Goal: Information Seeking & Learning: Learn about a topic

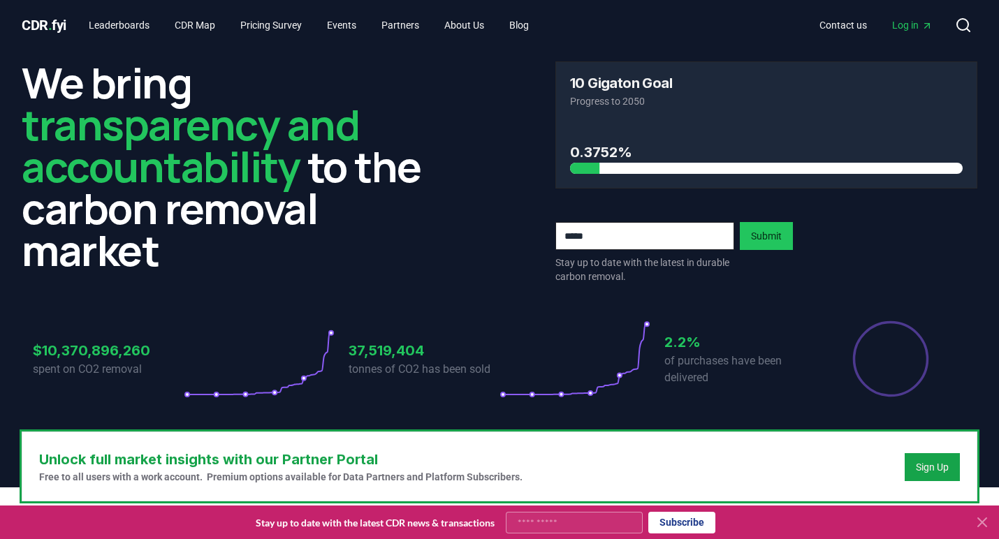
click at [988, 522] on icon at bounding box center [981, 522] width 17 height 17
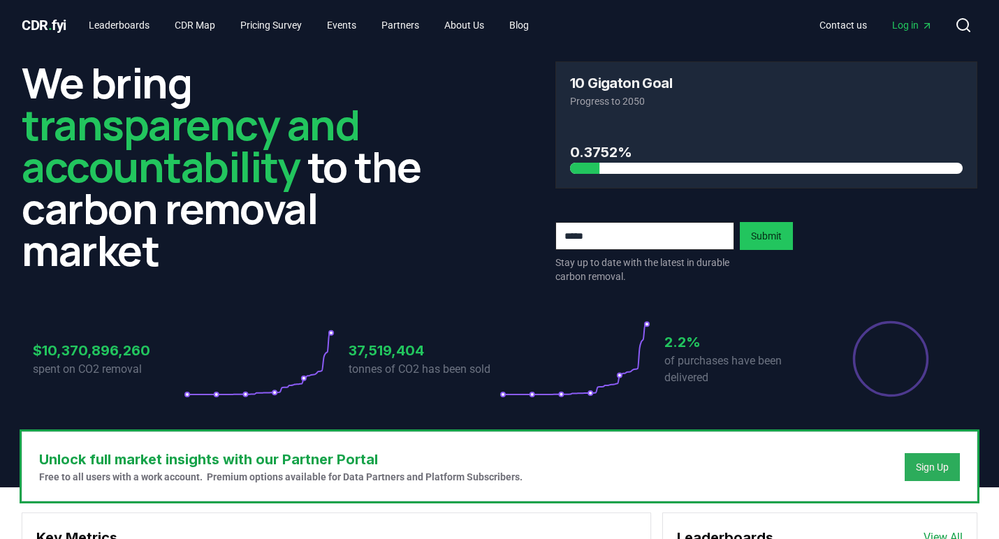
click at [936, 469] on div "Sign Up" at bounding box center [932, 467] width 33 height 14
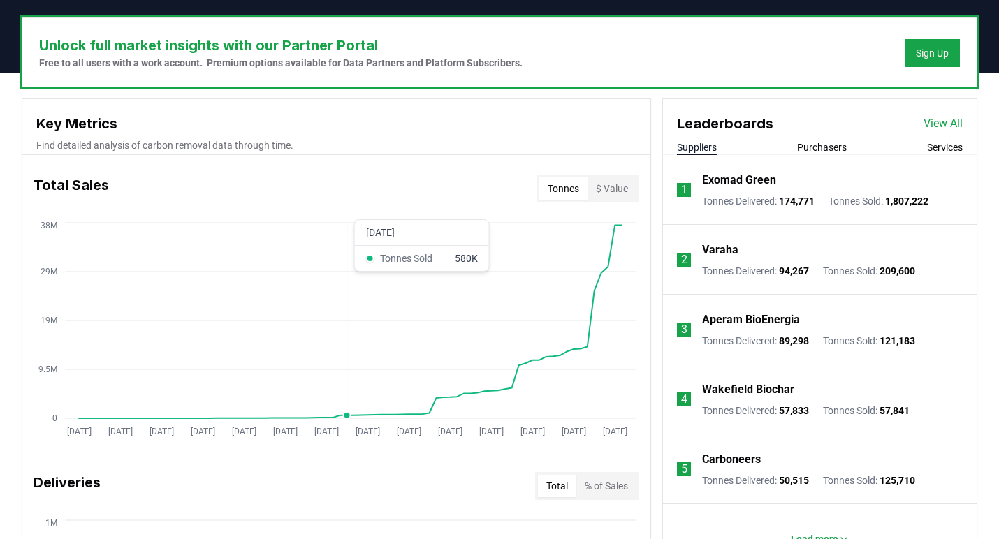
scroll to position [387, 0]
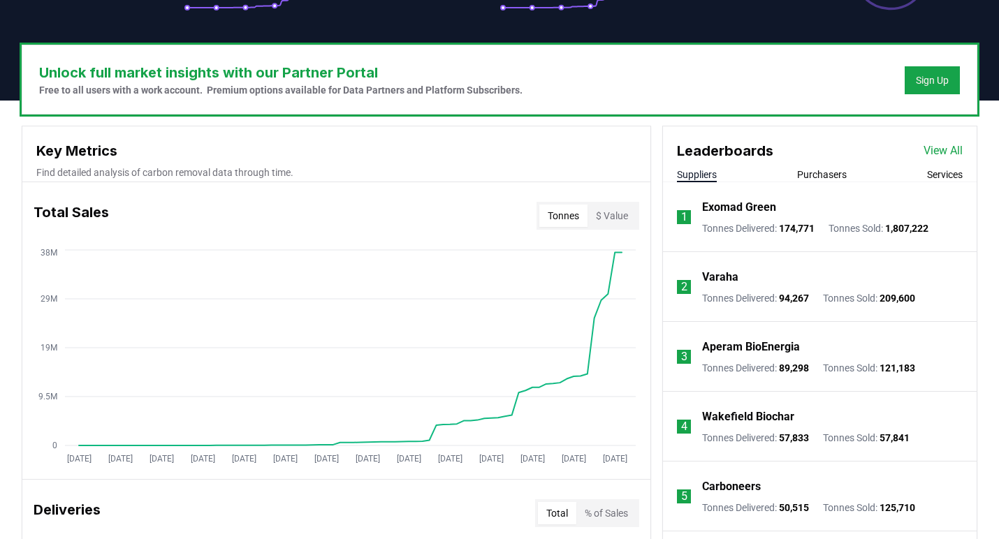
click at [818, 175] on button "Purchasers" at bounding box center [822, 175] width 50 height 14
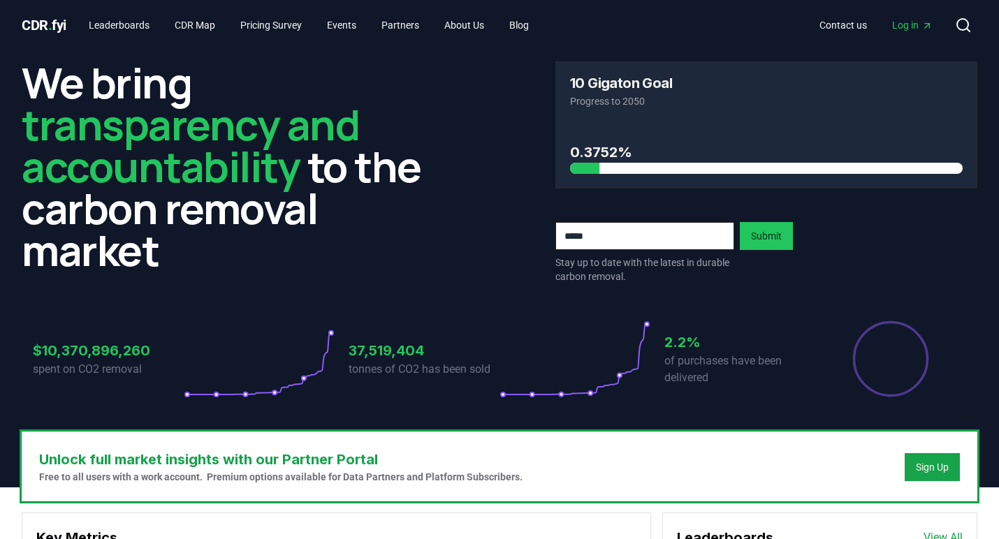
scroll to position [0, 0]
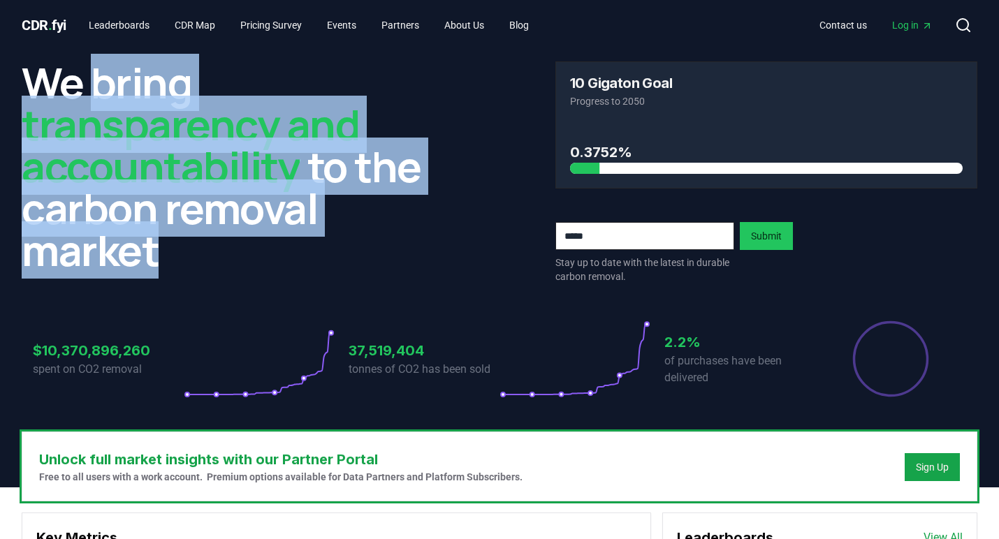
drag, startPoint x: 96, startPoint y: 82, endPoint x: 355, endPoint y: 242, distance: 304.5
click at [355, 242] on h2 "We bring transparency and accountability to the carbon removal market" at bounding box center [233, 166] width 422 height 210
copy h2 "bring transparency and accountability to the carbon removal market"
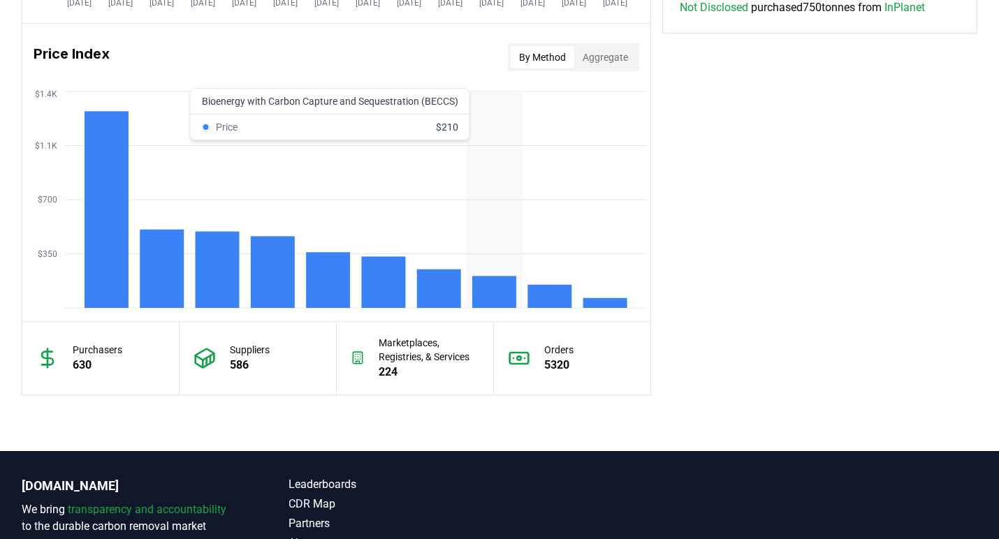
scroll to position [1122, 0]
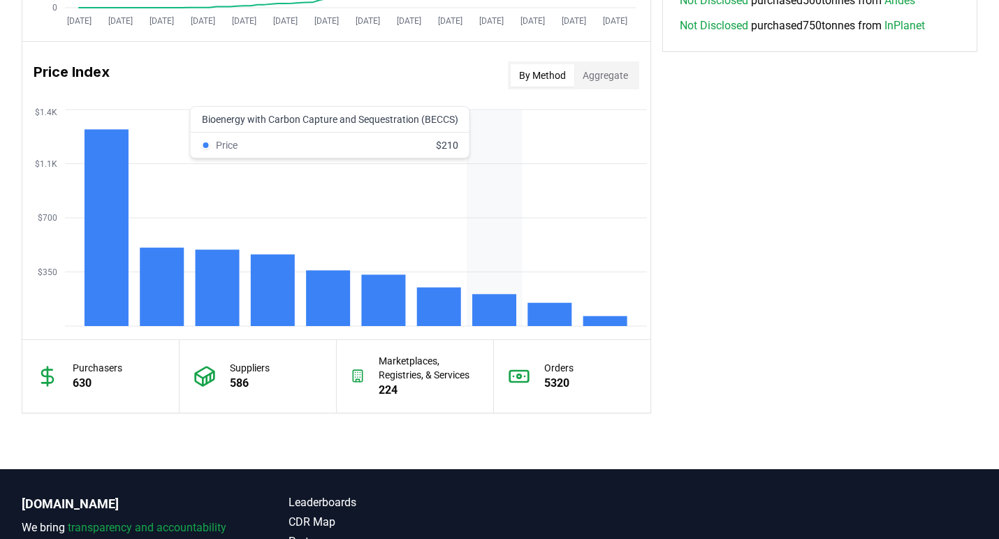
click at [491, 314] on rect at bounding box center [494, 310] width 44 height 32
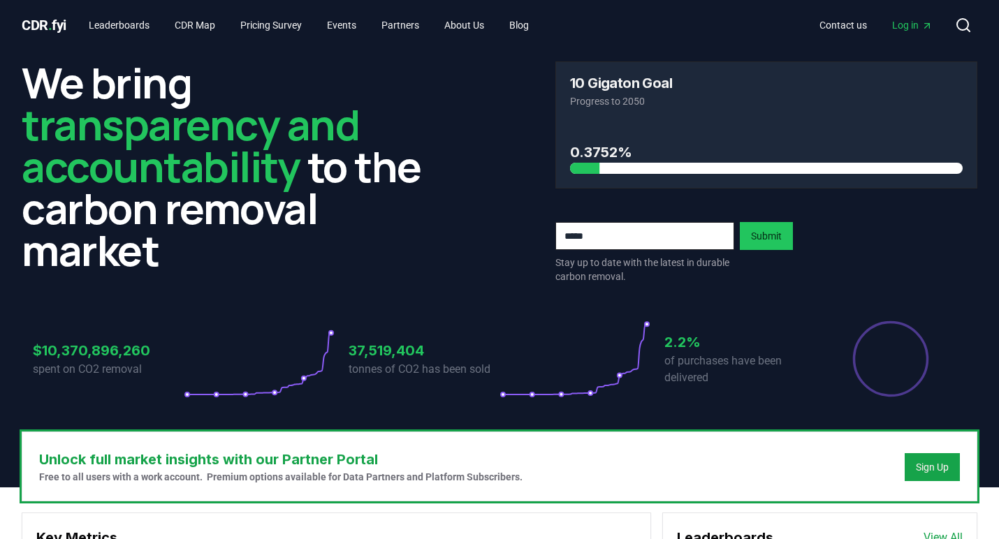
scroll to position [0, 0]
click at [299, 28] on link "Pricing Survey" at bounding box center [271, 25] width 84 height 25
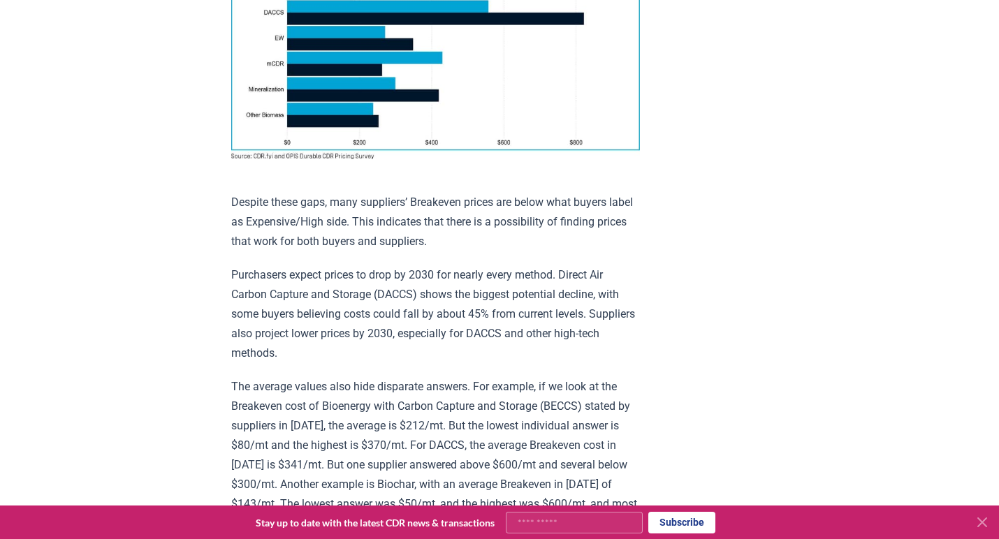
scroll to position [1303, 0]
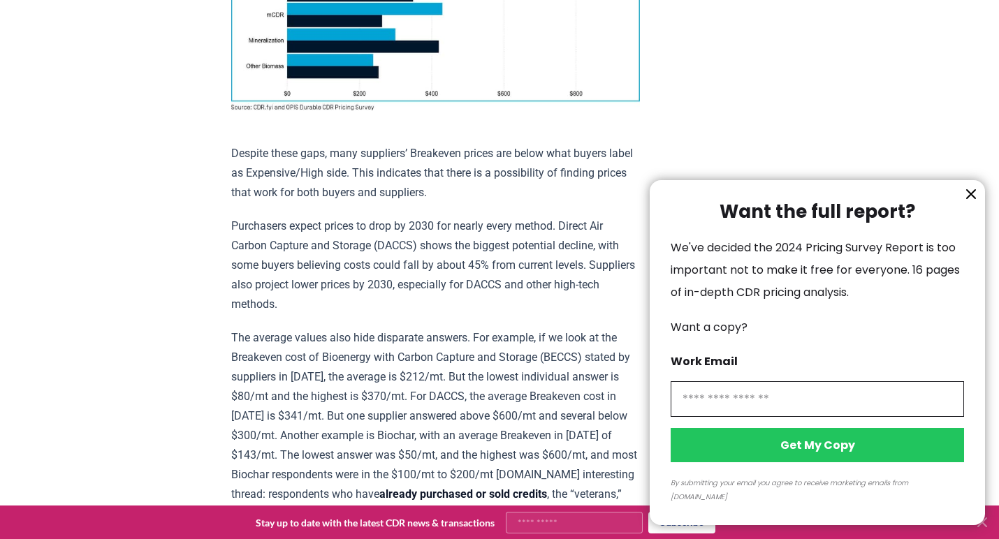
click at [971, 198] on icon "information" at bounding box center [971, 194] width 8 height 8
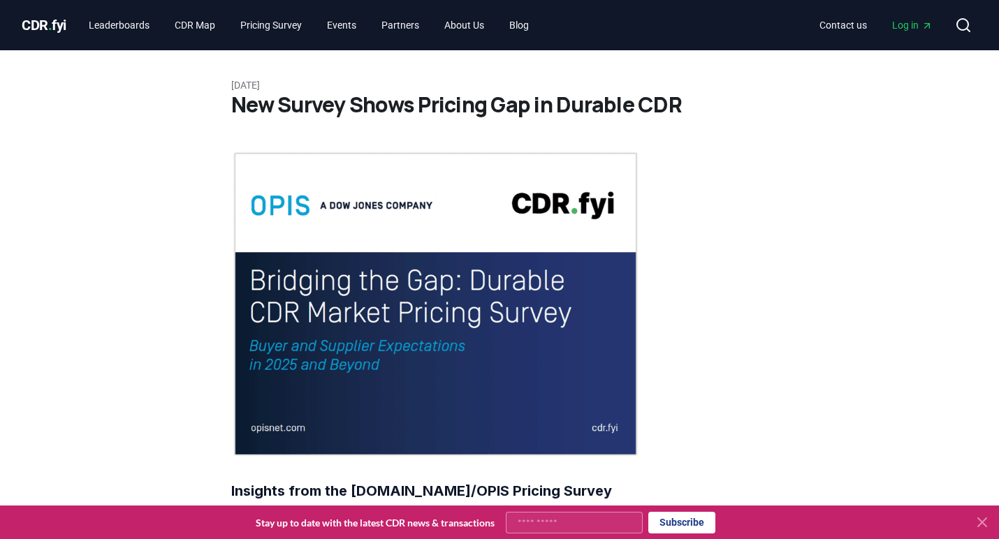
scroll to position [0, 0]
click at [207, 31] on link "CDR Map" at bounding box center [194, 25] width 63 height 25
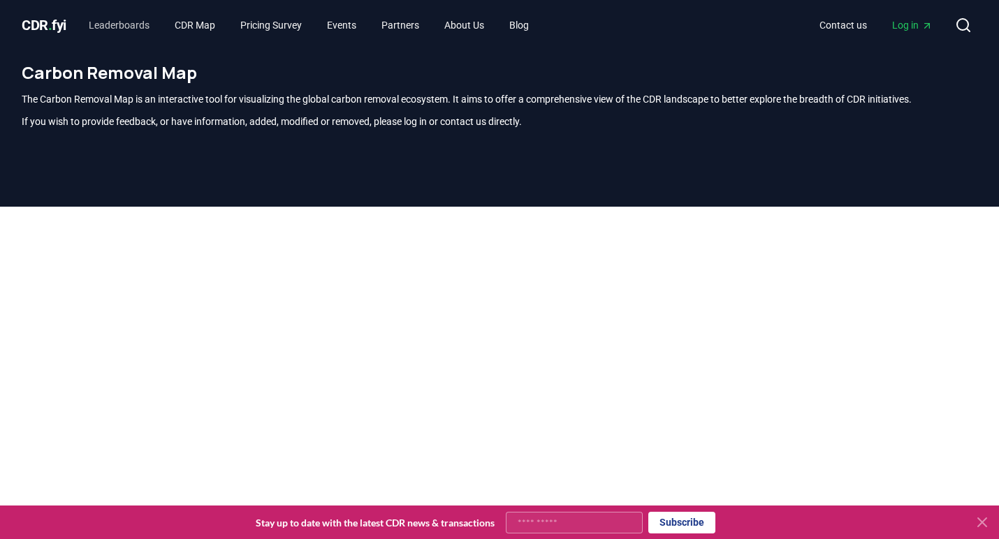
click at [134, 22] on link "Leaderboards" at bounding box center [119, 25] width 83 height 25
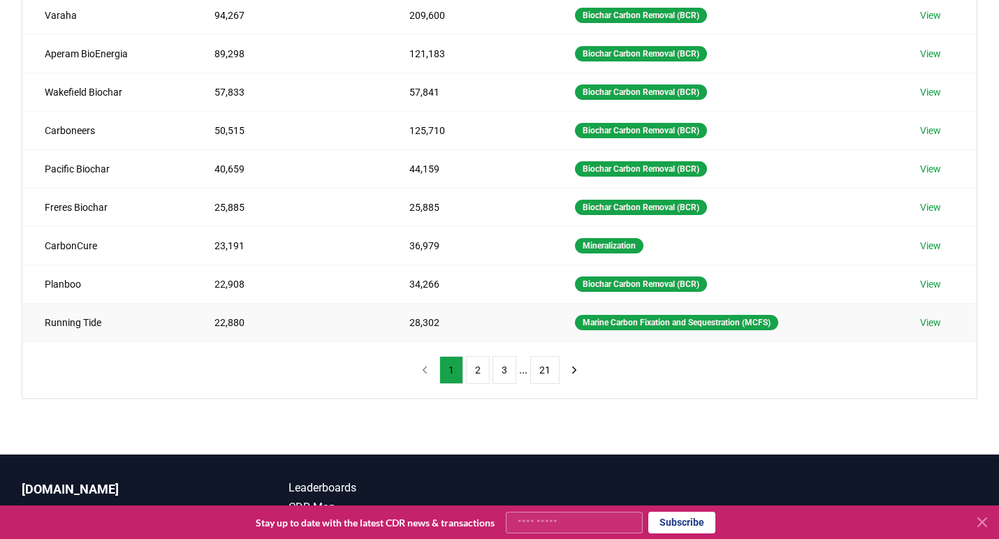
scroll to position [258, 0]
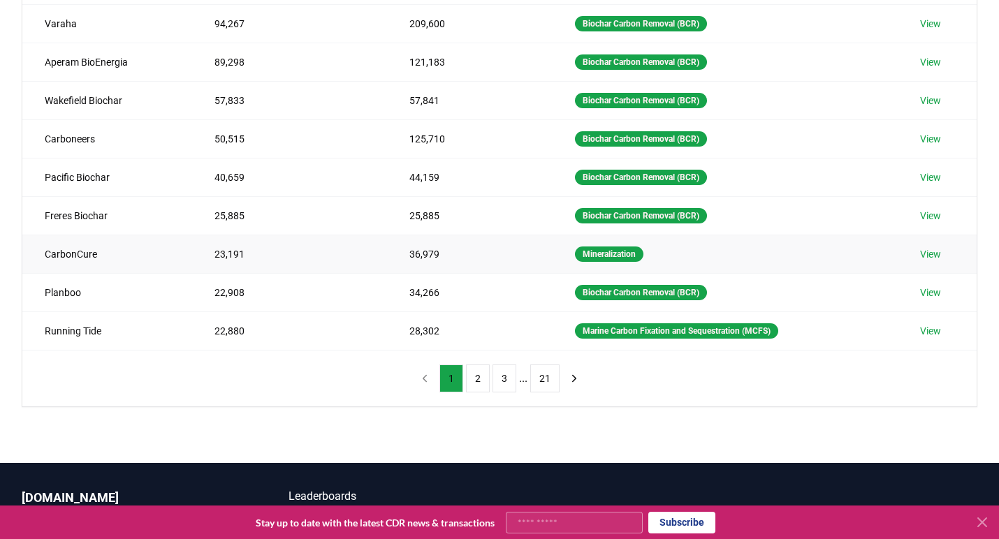
click at [82, 253] on td "CarbonCure" at bounding box center [107, 254] width 170 height 38
copy td "CarbonCure"
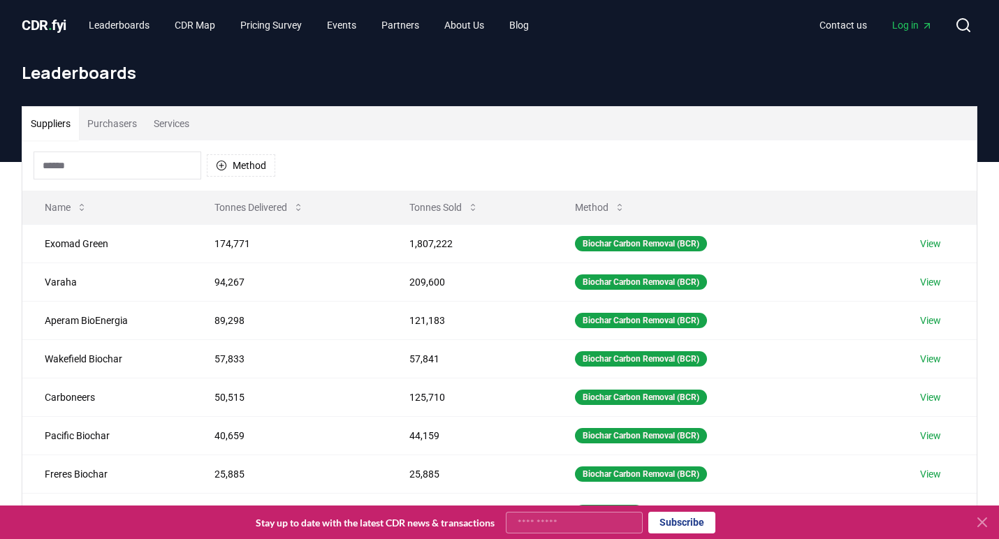
scroll to position [0, 0]
click at [448, 210] on button "Tonnes Sold" at bounding box center [443, 207] width 91 height 28
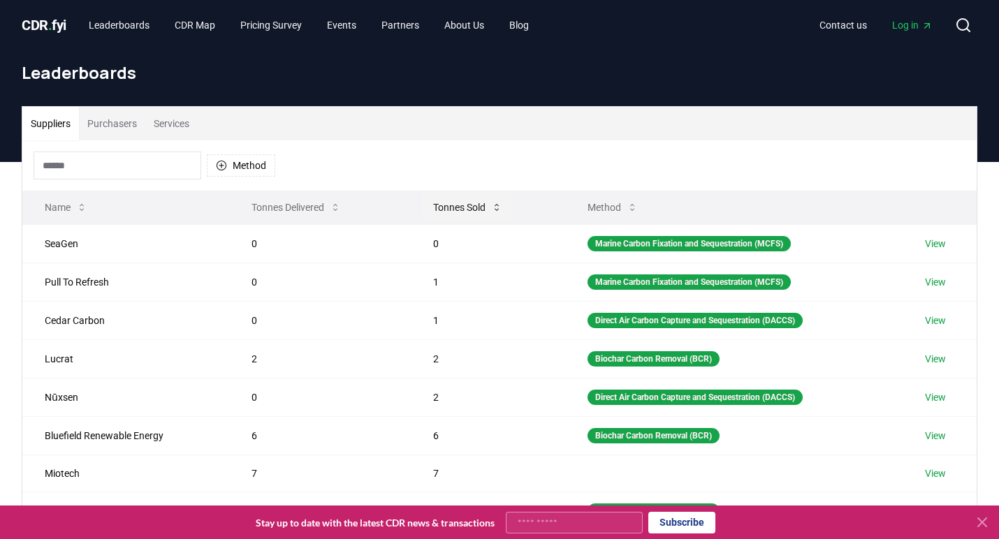
click at [448, 210] on button "Tonnes Sold" at bounding box center [467, 207] width 91 height 28
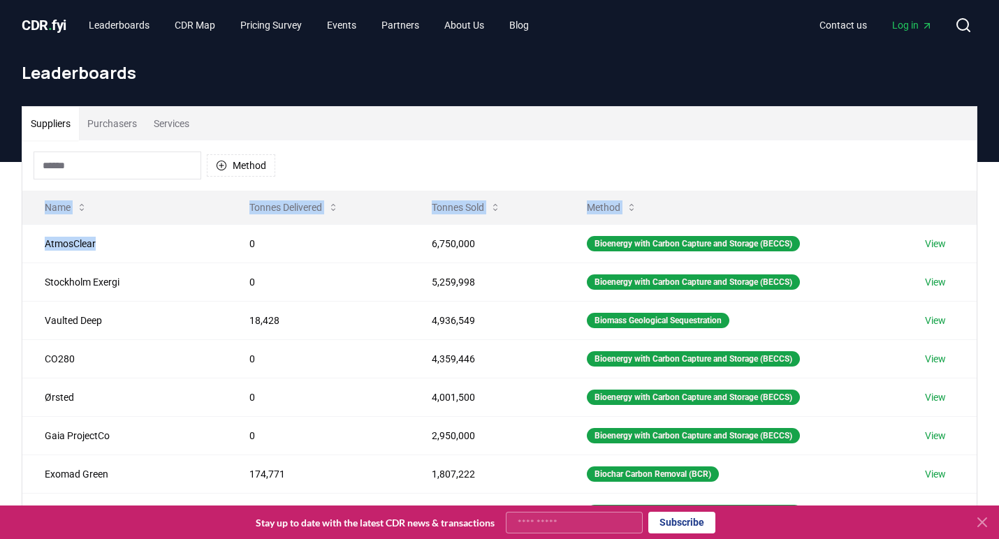
drag, startPoint x: 97, startPoint y: 242, endPoint x: 21, endPoint y: 249, distance: 76.4
click at [21, 249] on div "Suppliers Purchasers Services Method Name Tonnes Delivered Tonnes Sold Method A…" at bounding box center [499, 385] width 978 height 559
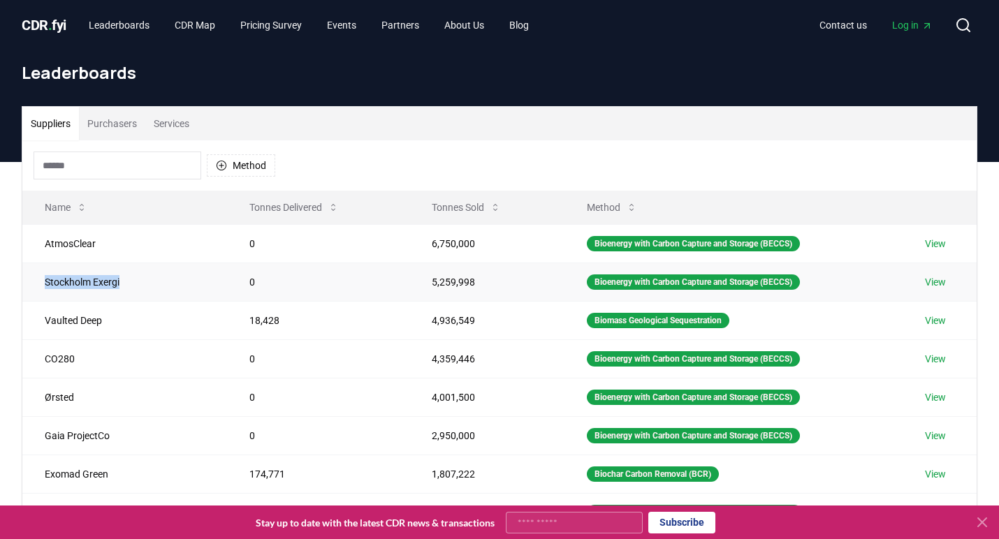
drag, startPoint x: 131, startPoint y: 282, endPoint x: 46, endPoint y: 280, distance: 85.2
click at [46, 280] on td "Stockholm Exergi" at bounding box center [124, 282] width 205 height 38
copy td "Stockholm Exergi"
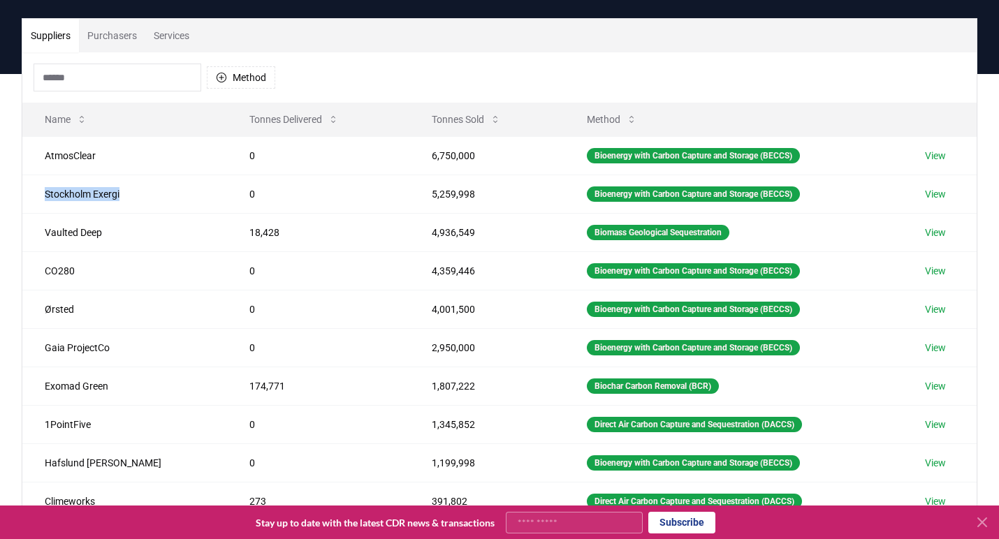
scroll to position [43, 0]
